Goal: Information Seeking & Learning: Learn about a topic

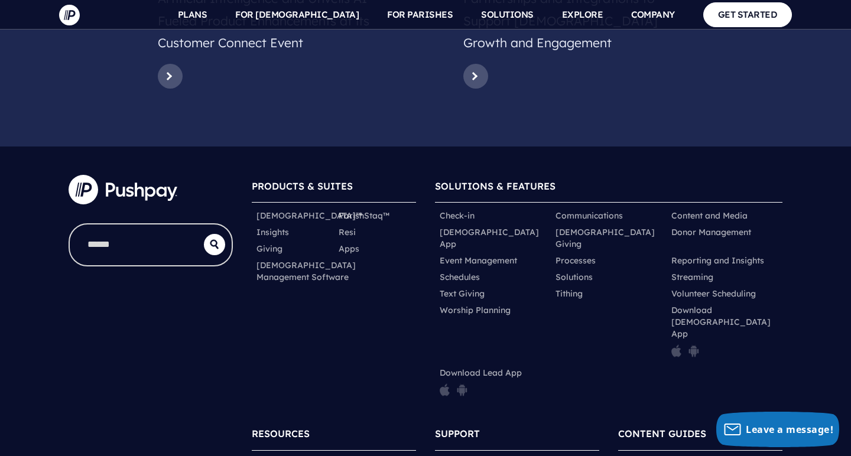
scroll to position [5912, 0]
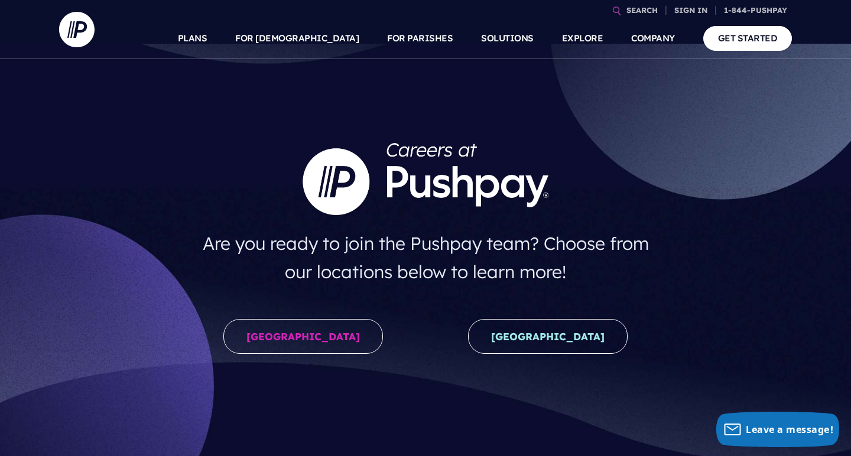
scroll to position [18, 0]
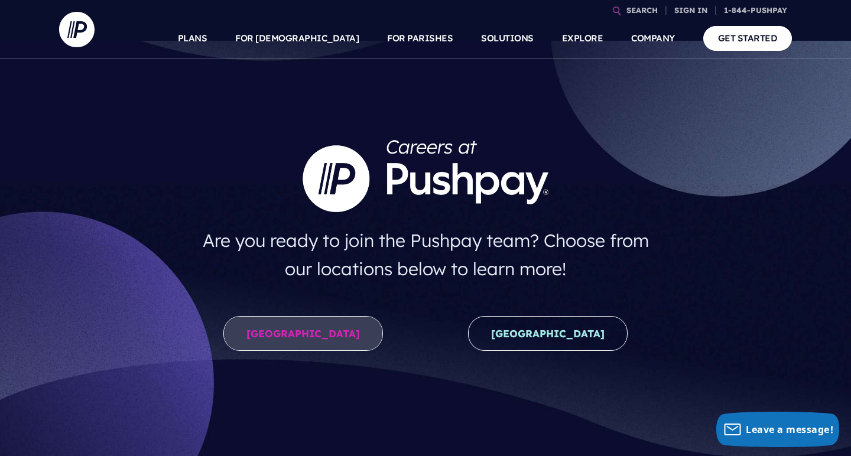
click at [298, 330] on link "United States" at bounding box center [303, 333] width 160 height 35
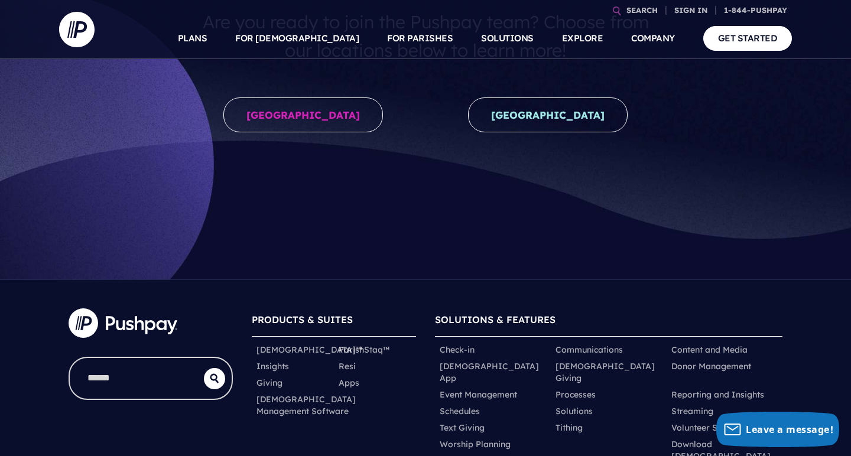
scroll to position [136, 0]
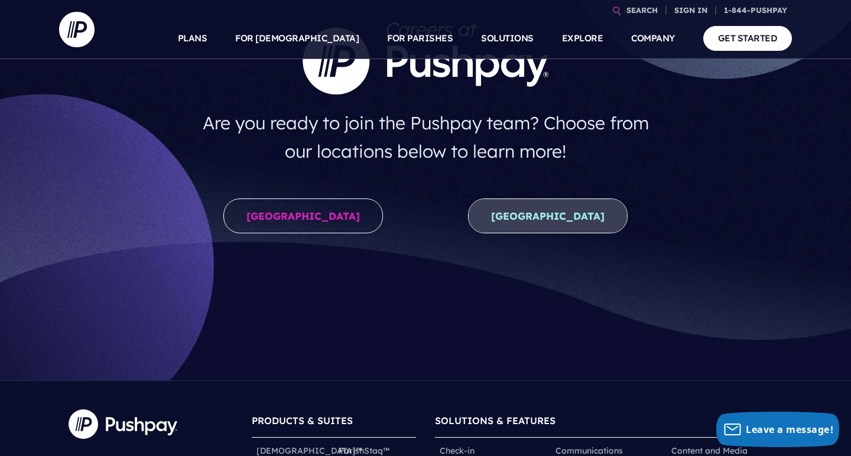
click at [556, 212] on link "New Zealand" at bounding box center [548, 216] width 160 height 35
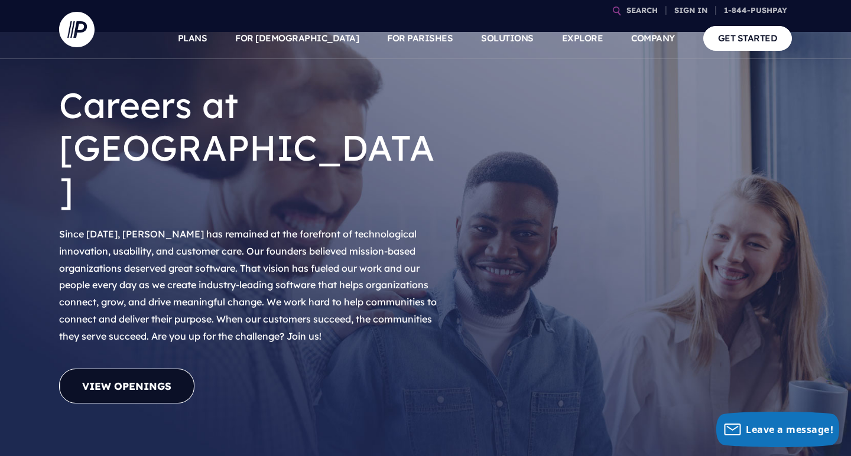
click at [142, 369] on link "View Openings" at bounding box center [126, 386] width 135 height 35
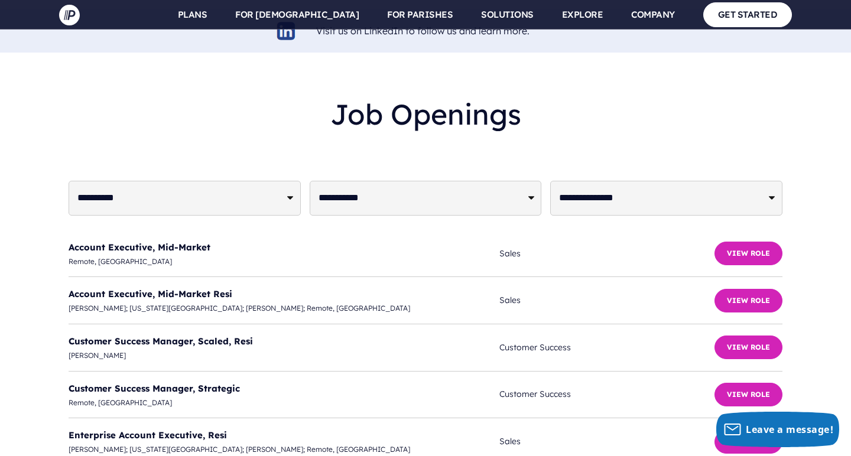
scroll to position [2862, 0]
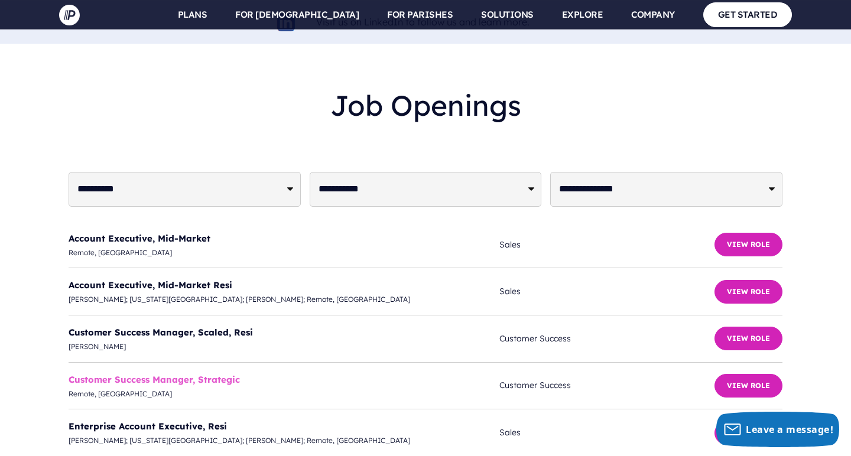
click at [117, 374] on link "Customer Success Manager, Strategic" at bounding box center [154, 379] width 171 height 11
click at [158, 233] on link "Account Executive, Mid-Market" at bounding box center [140, 238] width 142 height 11
click at [170, 280] on link "Account Executive, Mid-Market Resi" at bounding box center [151, 285] width 164 height 11
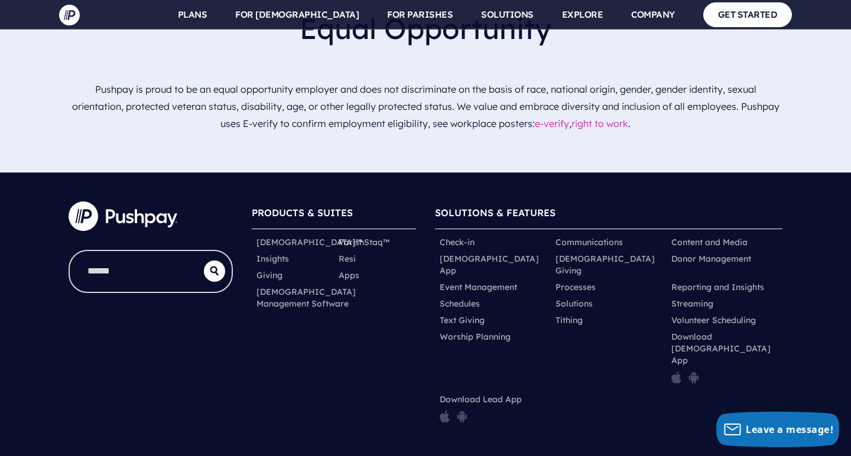
scroll to position [3903, 0]
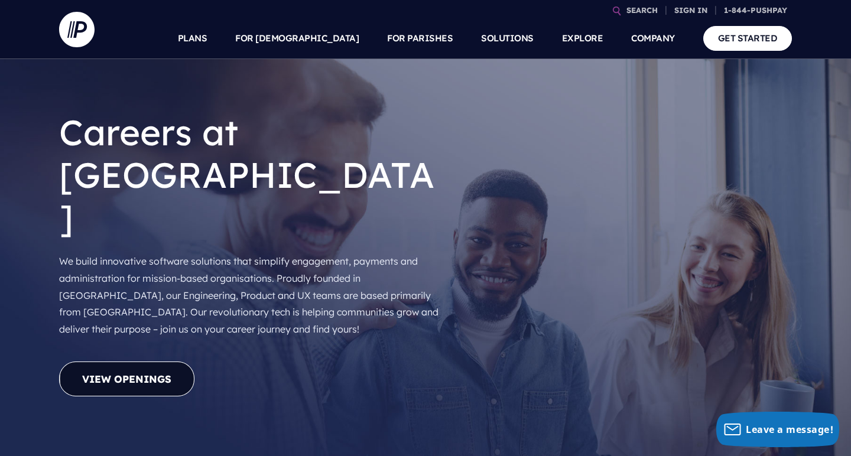
click at [178, 362] on link "View Openings" at bounding box center [126, 379] width 135 height 35
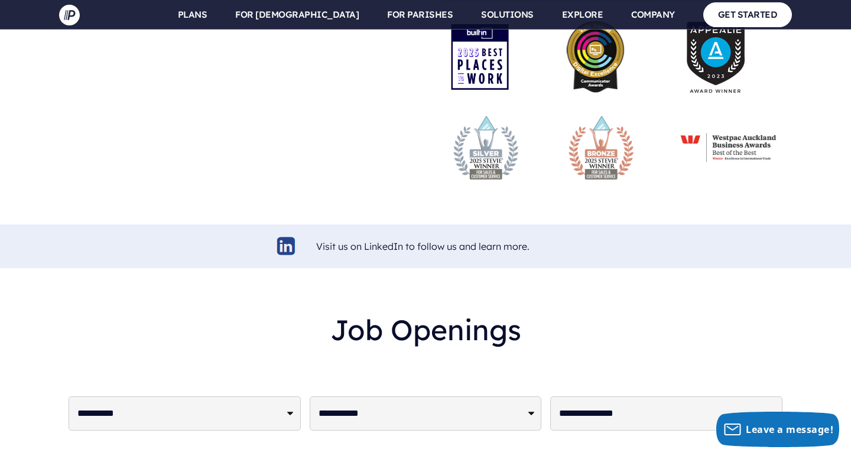
scroll to position [2826, 0]
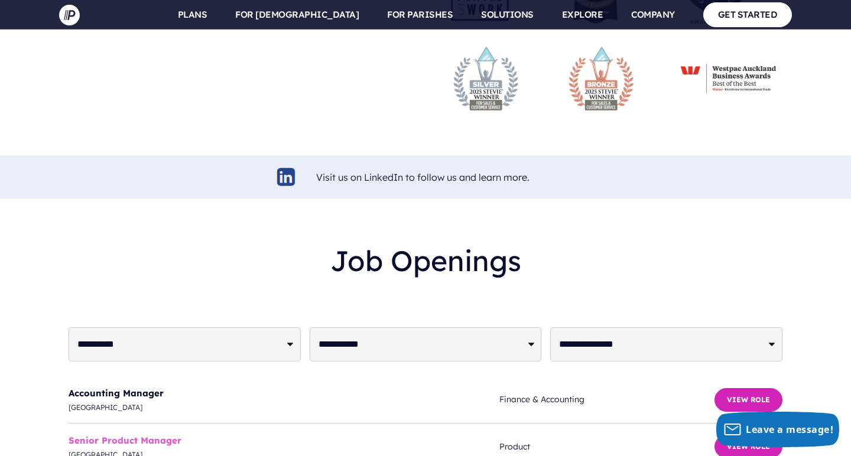
click at [145, 435] on link "Senior Product Manager" at bounding box center [125, 440] width 113 height 11
